Goal: Task Accomplishment & Management: Manage account settings

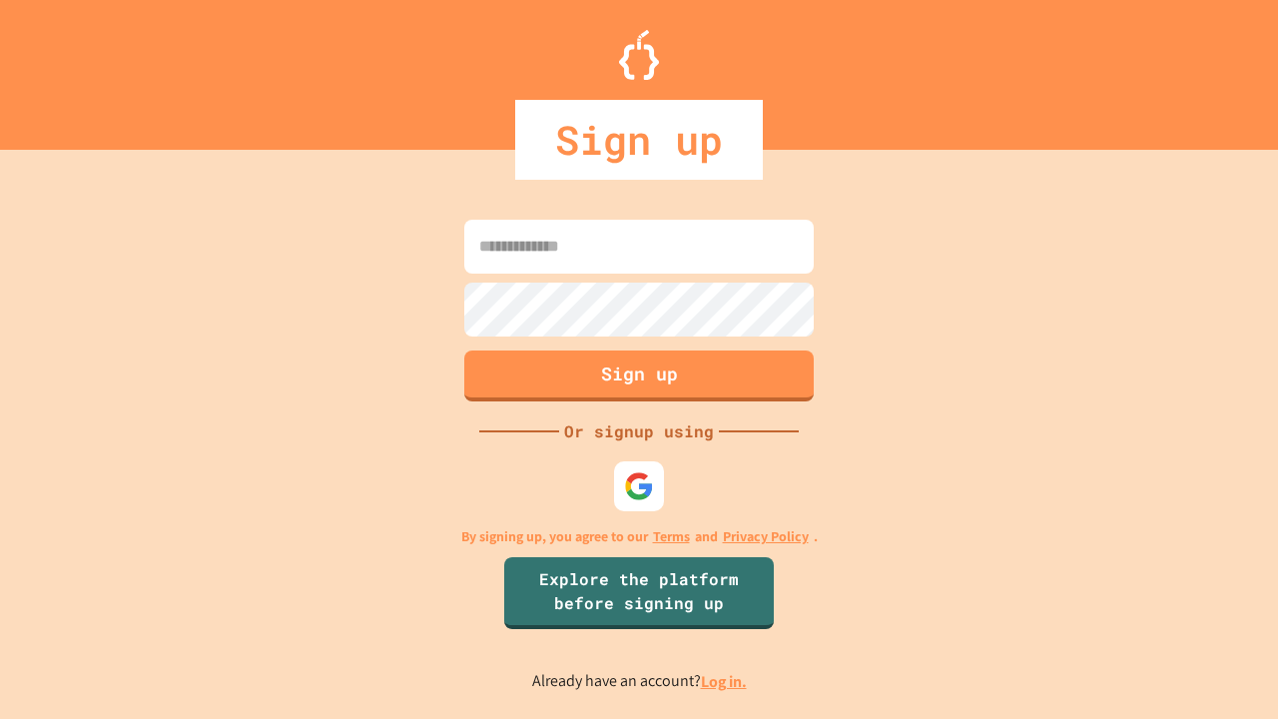
click at [725, 681] on link "Log in." at bounding box center [724, 681] width 46 height 21
